Goal: Task Accomplishment & Management: Complete application form

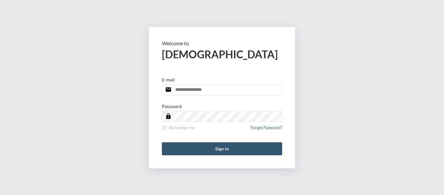
type input "**********"
click at [226, 153] on button "Sign in" at bounding box center [222, 148] width 120 height 13
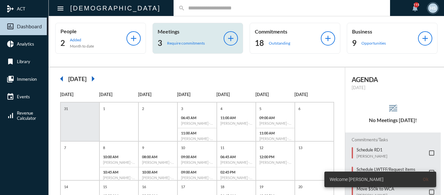
click at [194, 41] on p "Require commitments" at bounding box center [186, 43] width 38 height 5
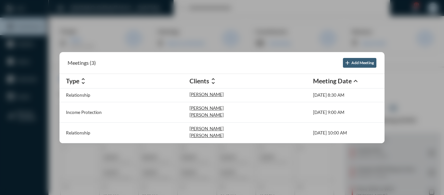
click at [207, 7] on div at bounding box center [222, 97] width 444 height 195
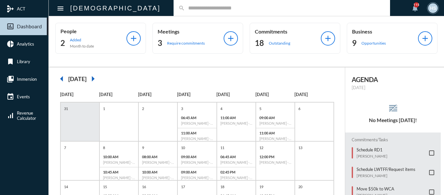
click at [207, 7] on input "text" at bounding box center [285, 8] width 200 height 6
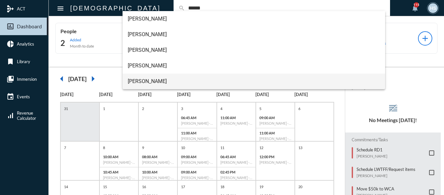
type input "******"
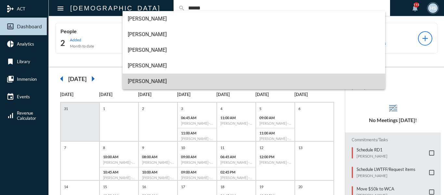
click at [144, 81] on span "[PERSON_NAME]" at bounding box center [254, 82] width 253 height 16
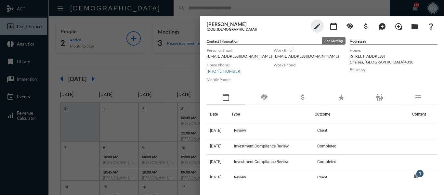
click at [336, 27] on mat-icon "calendar_today" at bounding box center [334, 26] width 8 height 8
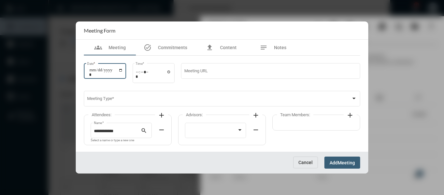
click at [123, 70] on input "Date *" at bounding box center [106, 72] width 34 height 9
type input "**********"
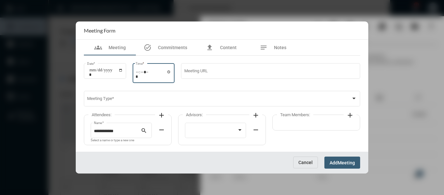
click at [171, 70] on input "Time *" at bounding box center [154, 73] width 36 height 9
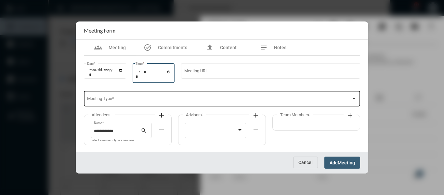
type input "*****"
click at [232, 97] on div "Meeting Type *" at bounding box center [222, 98] width 270 height 17
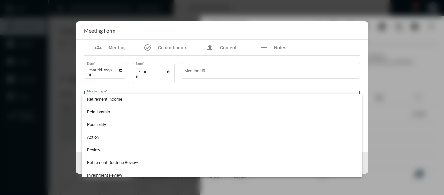
scroll to position [163, 0]
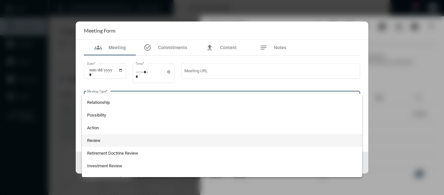
click at [97, 140] on span "Review" at bounding box center [222, 140] width 270 height 13
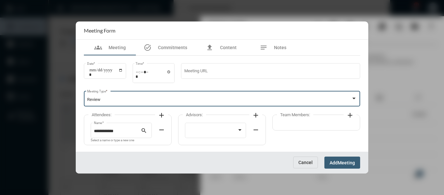
click at [163, 112] on mat-icon "add" at bounding box center [162, 115] width 8 height 8
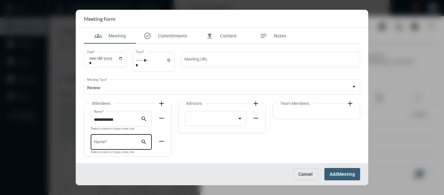
click at [132, 139] on div "Name *" at bounding box center [117, 141] width 47 height 17
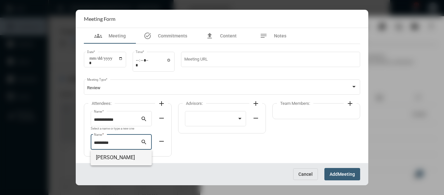
click at [120, 154] on span "Beth Starkey" at bounding box center [121, 158] width 51 height 16
type input "**********"
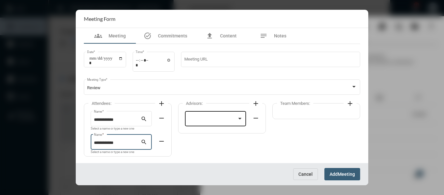
click at [214, 116] on div at bounding box center [215, 118] width 55 height 17
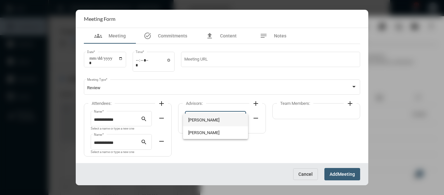
click at [214, 116] on span "Bryndon Skelton" at bounding box center [215, 120] width 55 height 13
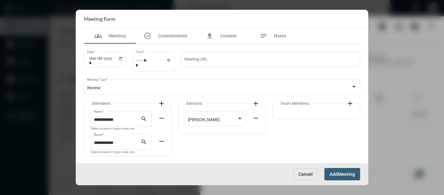
click at [347, 103] on mat-icon "add" at bounding box center [350, 104] width 8 height 8
click at [319, 119] on div at bounding box center [307, 119] width 49 height 5
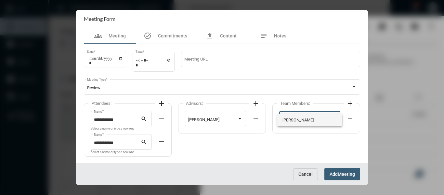
click at [303, 119] on span "Holly Skelton" at bounding box center [310, 120] width 55 height 13
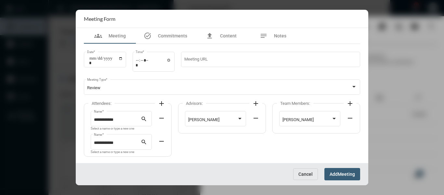
click at [349, 172] on span "Meeting" at bounding box center [346, 174] width 17 height 5
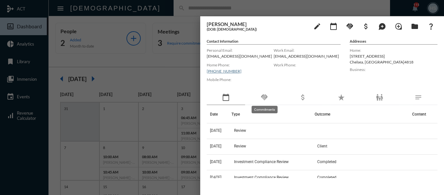
click at [265, 95] on mat-icon "handshake" at bounding box center [265, 97] width 8 height 8
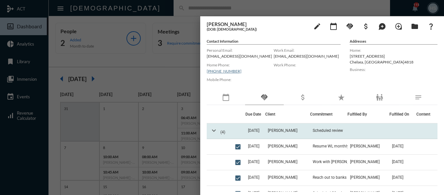
click at [213, 129] on mat-icon "expand_more" at bounding box center [214, 131] width 8 height 8
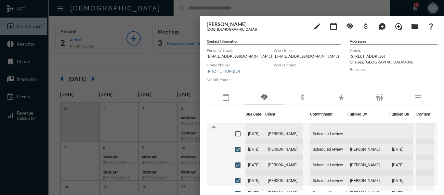
click at [162, 58] on div at bounding box center [222, 97] width 444 height 195
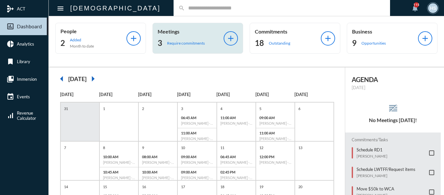
click at [181, 43] on p "Require commitments" at bounding box center [186, 43] width 38 height 5
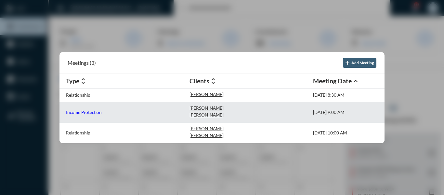
click at [97, 111] on p "Income Protection" at bounding box center [84, 112] width 36 height 5
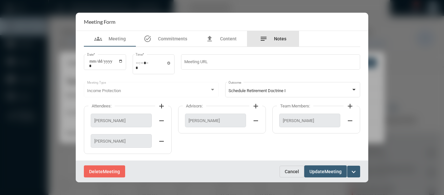
click at [279, 36] on span "Notes" at bounding box center [280, 38] width 12 height 5
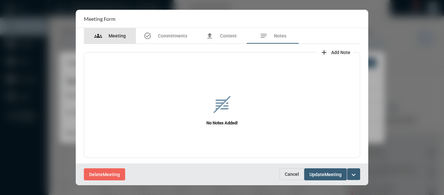
click at [119, 35] on span "Meeting" at bounding box center [117, 35] width 17 height 5
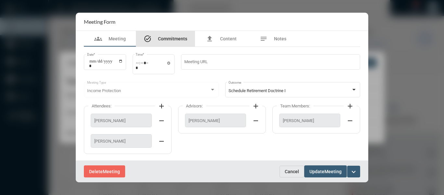
click at [177, 38] on span "Commitments" at bounding box center [172, 38] width 29 height 5
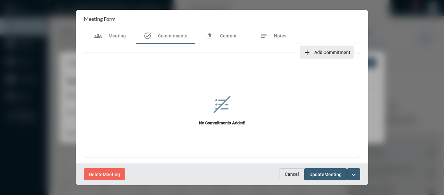
click at [335, 52] on span "Add Commitment" at bounding box center [332, 52] width 36 height 5
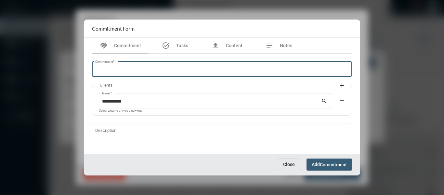
click at [218, 68] on input "Commitment *" at bounding box center [222, 70] width 254 height 5
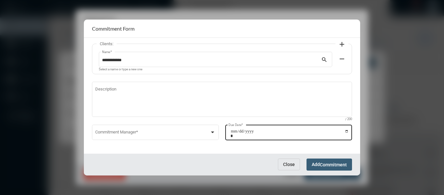
scroll to position [44, 0]
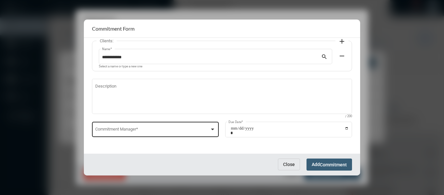
type input "**********"
click at [211, 130] on div at bounding box center [212, 129] width 3 height 2
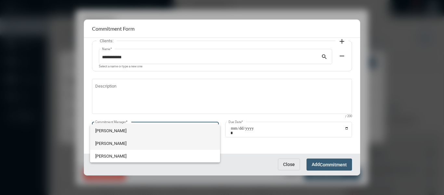
click at [114, 144] on span "Holly Skelton" at bounding box center [155, 143] width 120 height 13
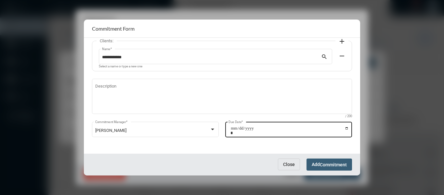
click at [348, 127] on div "Due Date *" at bounding box center [288, 128] width 127 height 17
click at [346, 127] on input "Due Date *" at bounding box center [290, 130] width 118 height 9
type input "**********"
click at [331, 164] on span "Commitment" at bounding box center [333, 164] width 27 height 5
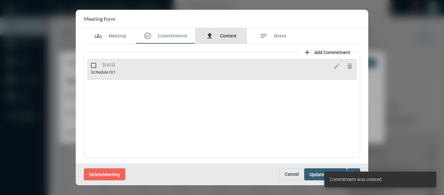
click at [224, 33] on span "Content" at bounding box center [228, 35] width 17 height 5
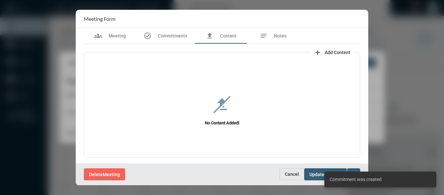
click at [342, 51] on span "Add Content" at bounding box center [338, 52] width 26 height 5
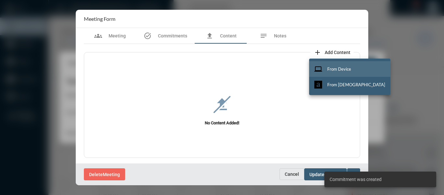
click at [342, 67] on span "From Device" at bounding box center [340, 68] width 24 height 5
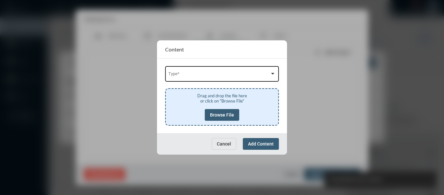
click at [202, 71] on div "Type *" at bounding box center [222, 73] width 108 height 17
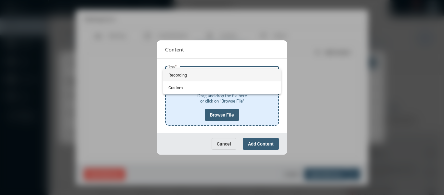
click at [180, 71] on span "Recording" at bounding box center [222, 75] width 108 height 13
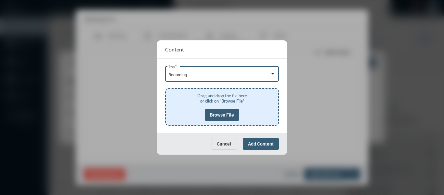
click at [221, 114] on span "Browse File" at bounding box center [222, 114] width 24 height 5
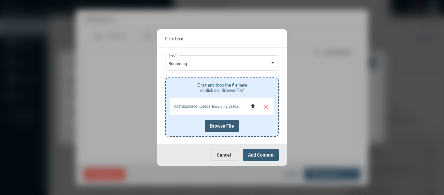
click at [254, 107] on mat-icon "file_upload" at bounding box center [253, 107] width 8 height 8
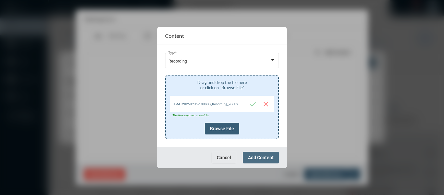
click at [260, 154] on button "Add Content" at bounding box center [261, 158] width 36 height 12
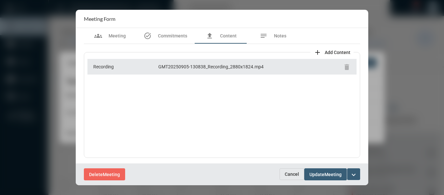
click at [356, 172] on mat-icon "expand_more" at bounding box center [354, 175] width 8 height 8
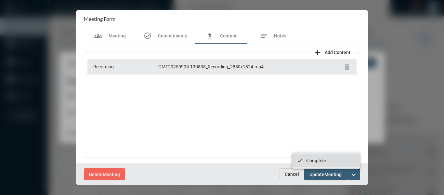
click at [309, 160] on p "Complete" at bounding box center [316, 160] width 20 height 6
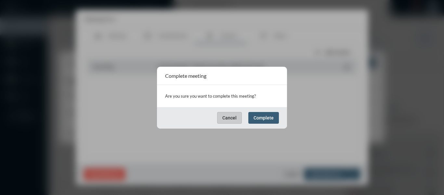
click at [267, 117] on span "Complete" at bounding box center [264, 117] width 20 height 5
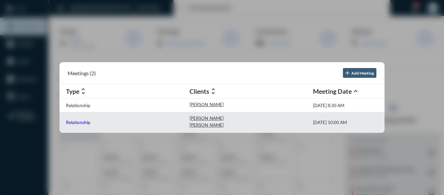
click at [82, 123] on p "Relationship" at bounding box center [78, 122] width 24 height 5
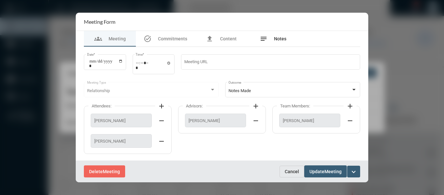
click at [282, 38] on span "Notes" at bounding box center [280, 38] width 12 height 5
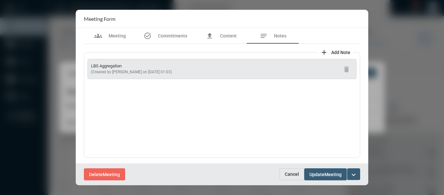
click at [355, 173] on mat-icon "expand_more" at bounding box center [354, 175] width 8 height 8
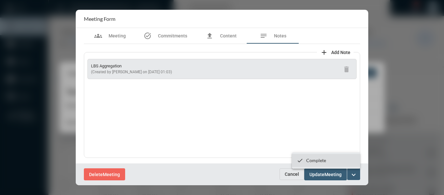
click at [311, 160] on p "Complete" at bounding box center [316, 160] width 20 height 6
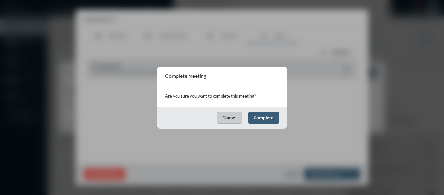
click at [267, 115] on span "Complete" at bounding box center [264, 117] width 20 height 5
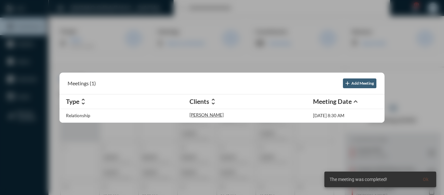
drag, startPoint x: 232, startPoint y: 57, endPoint x: 235, endPoint y: 54, distance: 4.7
click at [232, 57] on div at bounding box center [222, 97] width 444 height 195
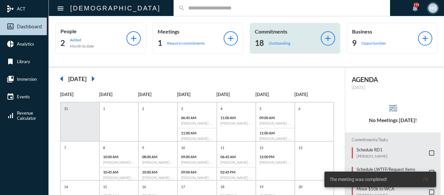
click at [279, 44] on p "Outstanding" at bounding box center [279, 43] width 21 height 5
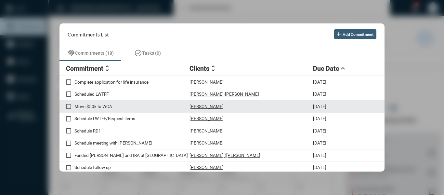
click at [70, 106] on span at bounding box center [68, 106] width 5 height 5
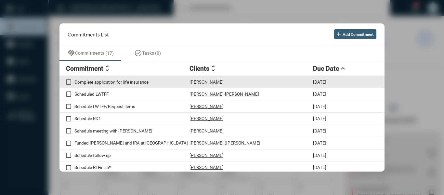
click at [149, 81] on p "Complete application for life insurance" at bounding box center [131, 81] width 115 height 5
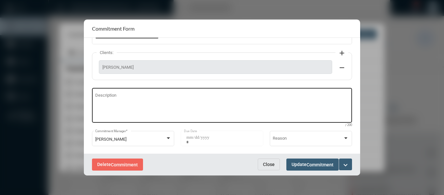
scroll to position [68, 0]
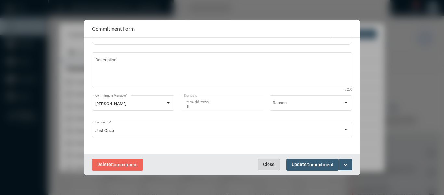
click at [269, 167] on span "Close" at bounding box center [269, 164] width 12 height 5
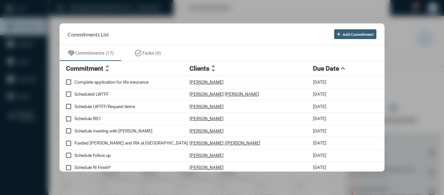
click at [181, 13] on div at bounding box center [222, 97] width 444 height 195
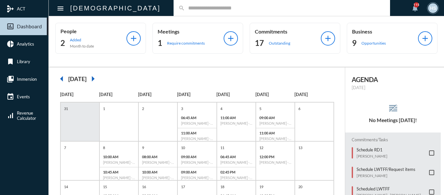
click at [185, 10] on input "text" at bounding box center [285, 8] width 200 height 6
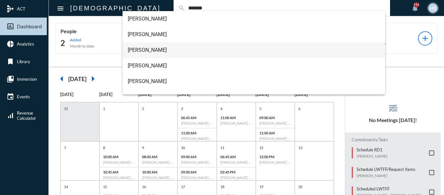
type input "*******"
click at [150, 48] on span "Lynn Moersch" at bounding box center [254, 50] width 253 height 16
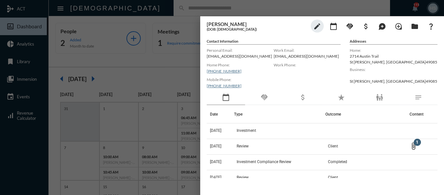
click at [269, 97] on div "handshake" at bounding box center [264, 97] width 38 height 15
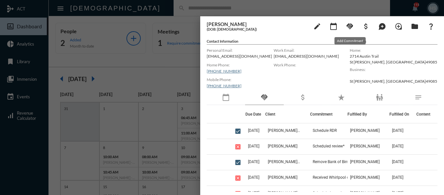
click at [347, 23] on mat-icon "handshake" at bounding box center [350, 26] width 8 height 8
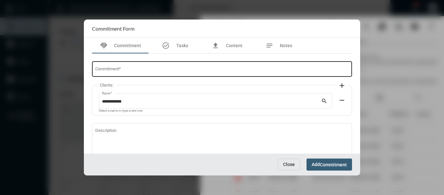
click at [208, 68] on input "Commitment *" at bounding box center [222, 70] width 254 height 5
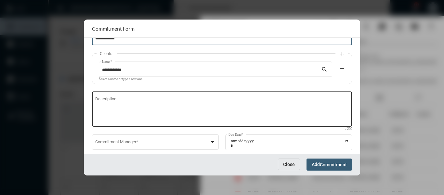
scroll to position [33, 0]
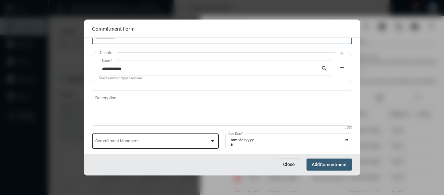
type input "**********"
click at [214, 141] on div at bounding box center [213, 140] width 6 height 5
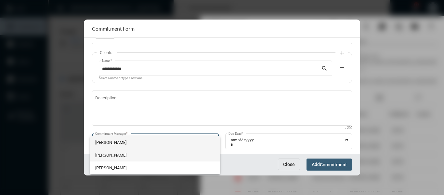
click at [97, 155] on span "Holly Skelton" at bounding box center [155, 155] width 120 height 13
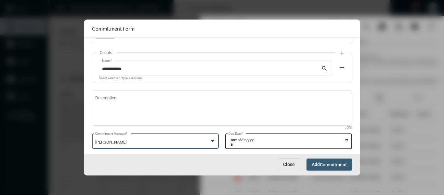
click at [341, 140] on input "Due Date *" at bounding box center [290, 142] width 118 height 9
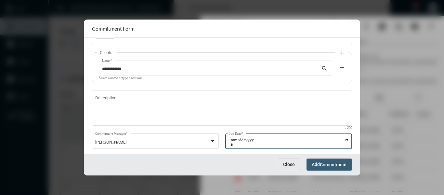
click at [346, 139] on input "Due Date *" at bounding box center [290, 142] width 118 height 9
type input "**********"
click at [335, 163] on span "Commitment" at bounding box center [333, 164] width 27 height 5
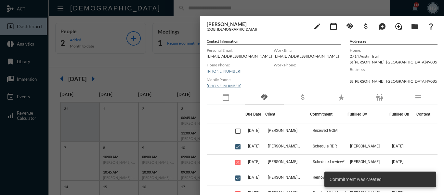
drag, startPoint x: 154, startPoint y: 63, endPoint x: 161, endPoint y: 7, distance: 57.1
click at [154, 63] on div at bounding box center [222, 97] width 444 height 195
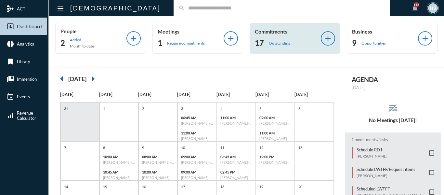
click at [270, 43] on p "Outstanding" at bounding box center [279, 43] width 21 height 5
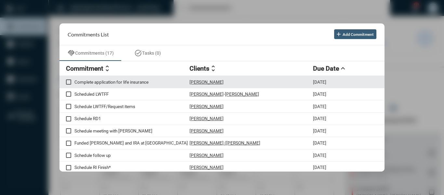
click at [135, 80] on p "Complete application for life insurance" at bounding box center [131, 81] width 115 height 5
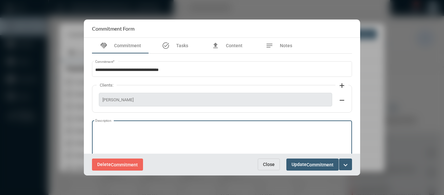
click at [126, 128] on textarea "Description" at bounding box center [222, 139] width 254 height 26
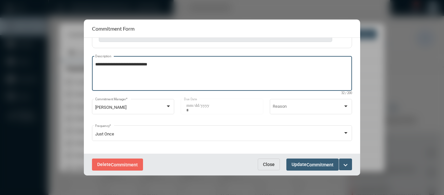
scroll to position [65, 0]
type textarea "**********"
click at [345, 167] on mat-icon "expand_more" at bounding box center [346, 165] width 8 height 8
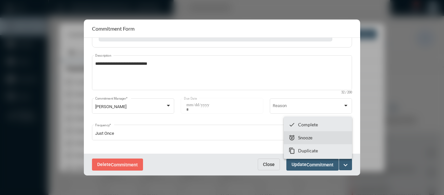
click at [303, 137] on p "Snooze" at bounding box center [305, 138] width 14 height 6
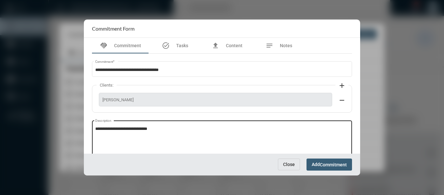
scroll to position [41, 0]
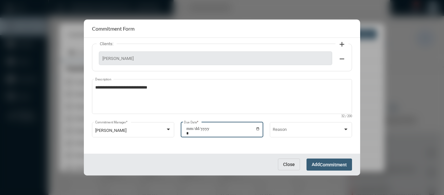
click at [257, 128] on input "**********" at bounding box center [223, 130] width 74 height 9
type input "**********"
click at [332, 164] on span "Commitment" at bounding box center [333, 164] width 27 height 5
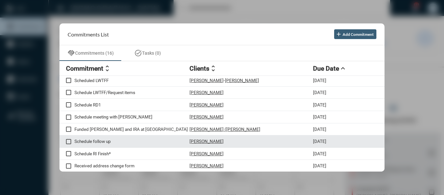
scroll to position [0, 0]
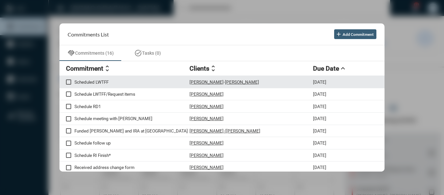
click at [107, 80] on p "Scheduled LWTFF" at bounding box center [131, 81] width 115 height 5
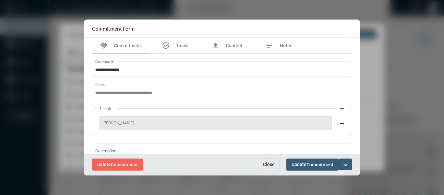
click at [264, 168] on button "Close" at bounding box center [269, 164] width 22 height 12
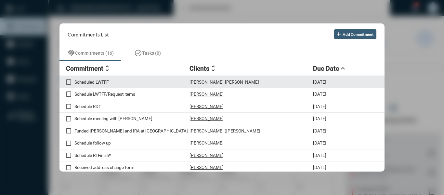
click at [205, 80] on p "Ian Patterson++" at bounding box center [207, 81] width 34 height 5
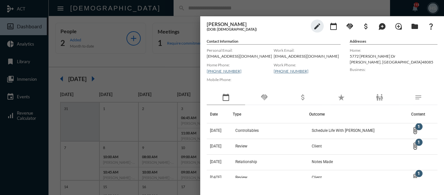
drag, startPoint x: 168, startPoint y: 72, endPoint x: 271, endPoint y: 36, distance: 108.8
click at [169, 71] on div at bounding box center [222, 97] width 444 height 195
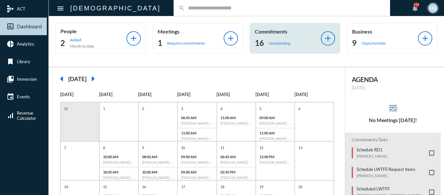
click at [272, 43] on p "Outstanding" at bounding box center [279, 43] width 21 height 5
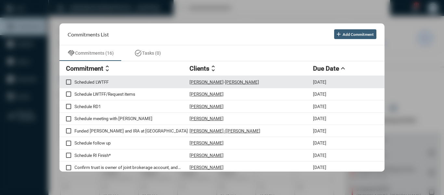
click at [95, 80] on p "Scheduled LWTFF" at bounding box center [131, 81] width 115 height 5
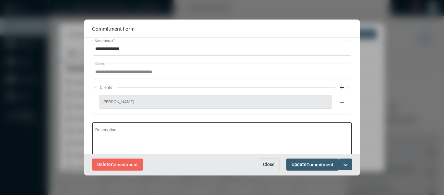
scroll to position [33, 0]
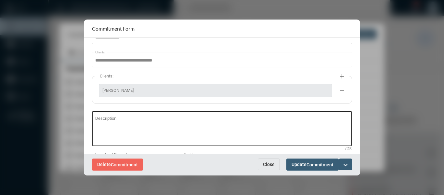
click at [114, 117] on textarea "Description" at bounding box center [222, 130] width 254 height 26
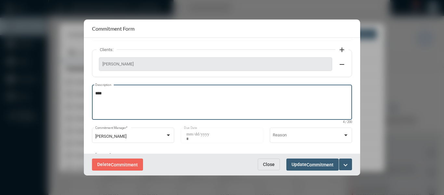
scroll to position [91, 0]
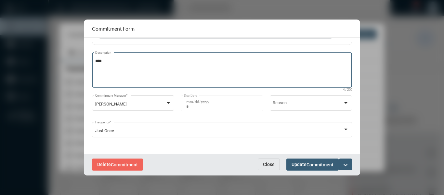
type textarea "****"
click at [345, 166] on mat-icon "expand_more" at bounding box center [346, 165] width 8 height 8
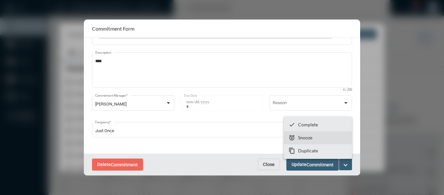
click at [302, 135] on p "Snooze" at bounding box center [305, 138] width 14 height 6
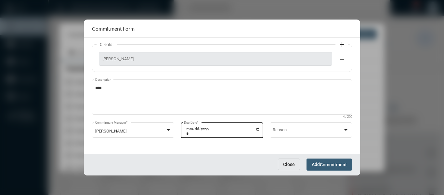
scroll to position [65, 0]
click at [257, 128] on input "**********" at bounding box center [223, 130] width 74 height 9
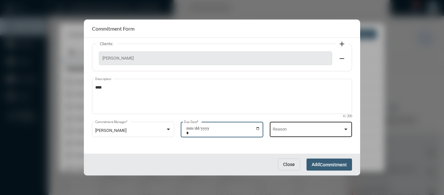
type input "**********"
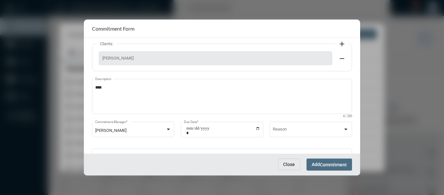
click at [341, 164] on span "Commitment" at bounding box center [333, 164] width 27 height 5
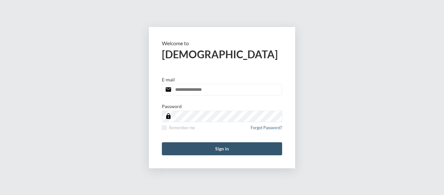
type input "**********"
click at [221, 151] on button "Sign in" at bounding box center [222, 148] width 120 height 13
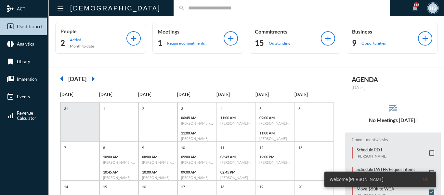
click at [185, 9] on input "text" at bounding box center [285, 8] width 200 height 6
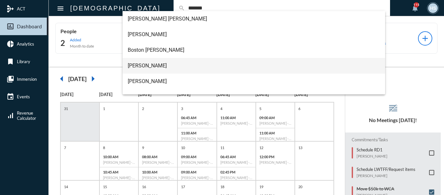
type input "*******"
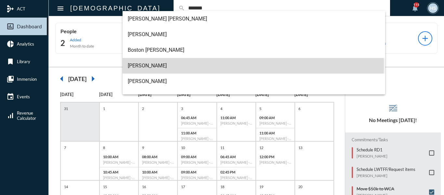
click at [149, 64] on span "Carl Meisner" at bounding box center [254, 66] width 253 height 16
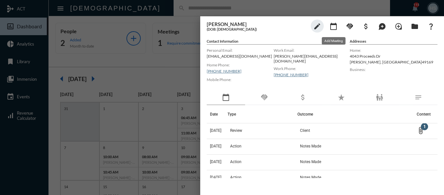
click at [333, 25] on mat-icon "calendar_today" at bounding box center [334, 26] width 8 height 8
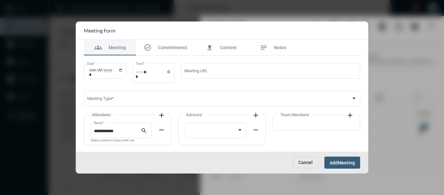
click at [300, 167] on button "Cancel" at bounding box center [305, 162] width 25 height 12
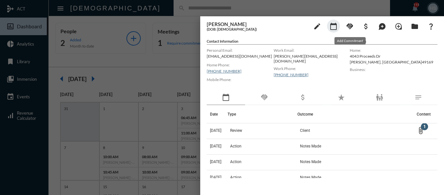
click at [348, 24] on mat-icon "handshake" at bounding box center [350, 26] width 8 height 8
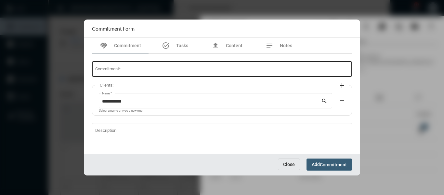
click at [202, 69] on input "Commitment *" at bounding box center [222, 70] width 254 height 5
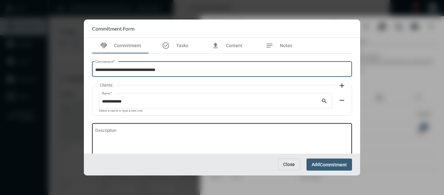
type input "**********"
click at [156, 130] on textarea "Description" at bounding box center [222, 142] width 254 height 26
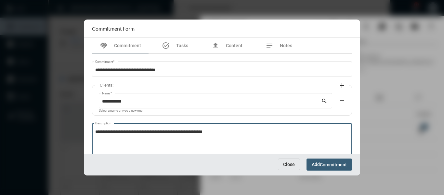
scroll to position [33, 0]
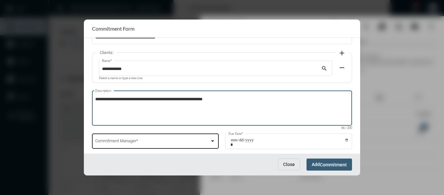
type textarea "**********"
click at [211, 140] on div at bounding box center [212, 141] width 3 height 2
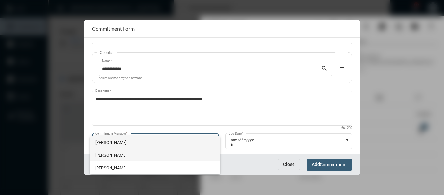
drag, startPoint x: 105, startPoint y: 154, endPoint x: 116, endPoint y: 151, distance: 11.5
click at [105, 154] on span "[PERSON_NAME]" at bounding box center [155, 155] width 120 height 13
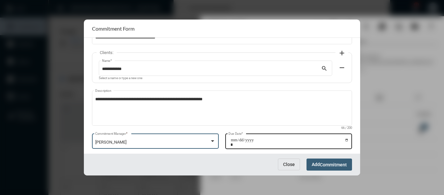
click at [347, 138] on input "Due Date *" at bounding box center [290, 142] width 118 height 9
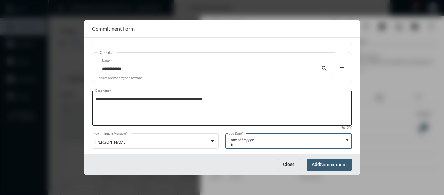
type input "**********"
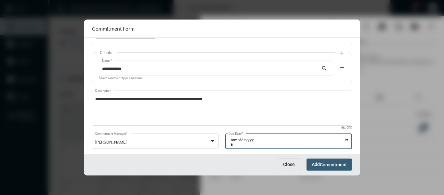
click at [345, 162] on span "Commitment" at bounding box center [333, 164] width 27 height 5
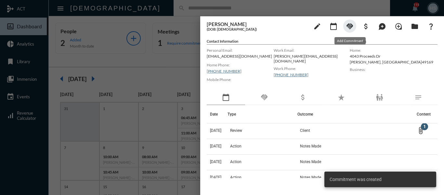
click at [347, 27] on mat-icon "handshake" at bounding box center [350, 26] width 8 height 8
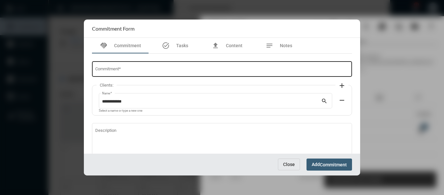
click at [167, 71] on input "Commitment *" at bounding box center [222, 70] width 254 height 5
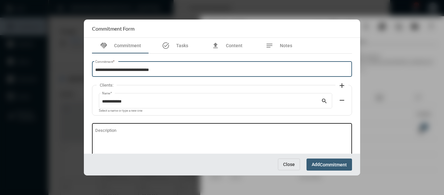
type input "**********"
click at [133, 132] on textarea "Description" at bounding box center [222, 142] width 254 height 26
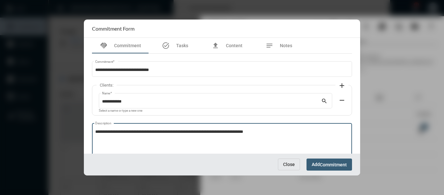
scroll to position [44, 0]
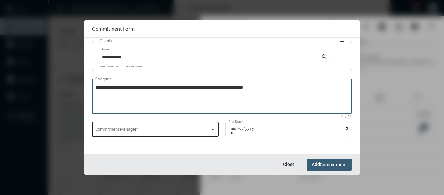
type textarea "**********"
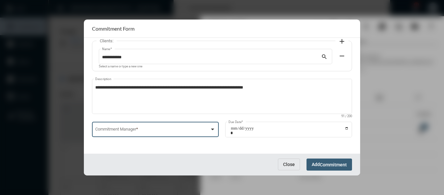
click at [211, 127] on div at bounding box center [213, 129] width 6 height 5
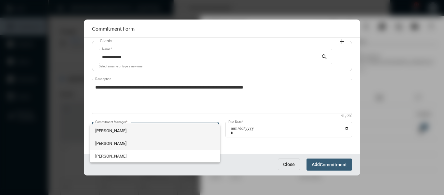
click at [102, 143] on span "Holly Skelton" at bounding box center [155, 143] width 120 height 13
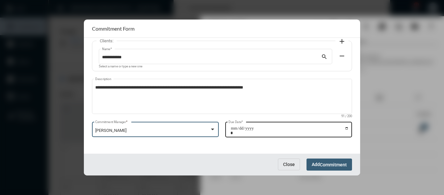
click at [348, 125] on div "Due Date *" at bounding box center [288, 128] width 127 height 17
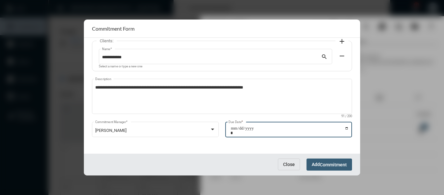
click at [346, 126] on input "Due Date *" at bounding box center [290, 130] width 118 height 9
type input "**********"
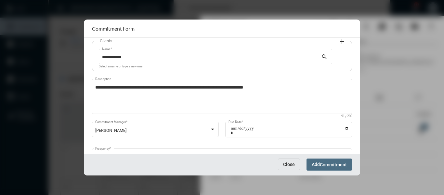
click at [325, 164] on span "Commitment" at bounding box center [333, 164] width 27 height 5
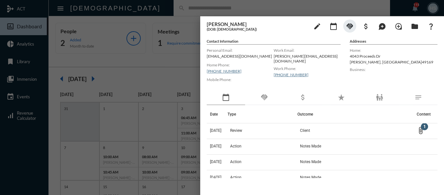
click at [149, 62] on div at bounding box center [222, 97] width 444 height 195
